Goal: Register for event/course

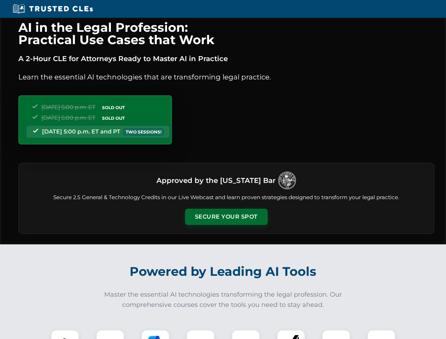
click at [226, 217] on button "Secure Your Spot" at bounding box center [226, 217] width 83 height 16
click at [65, 334] on img at bounding box center [65, 344] width 20 height 20
